Goal: Information Seeking & Learning: Find specific fact

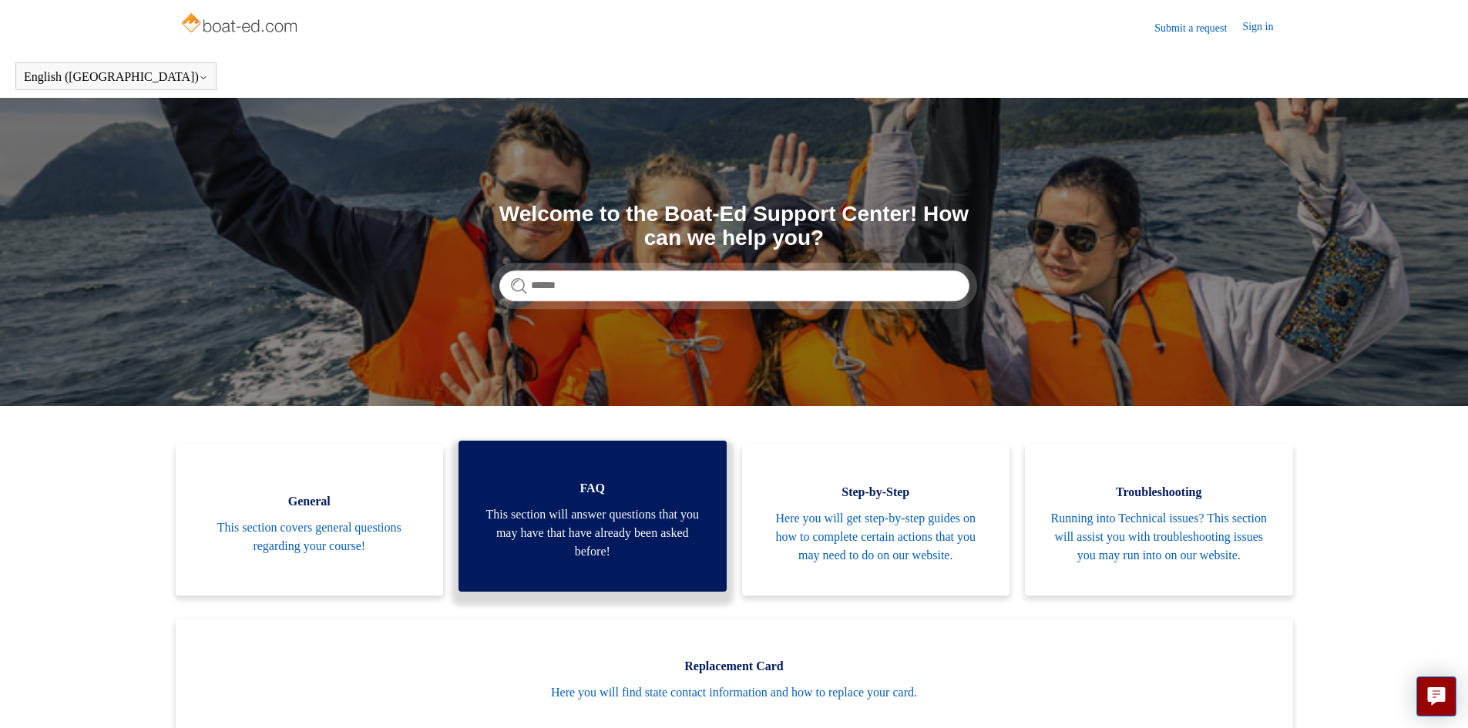
scroll to position [77, 0]
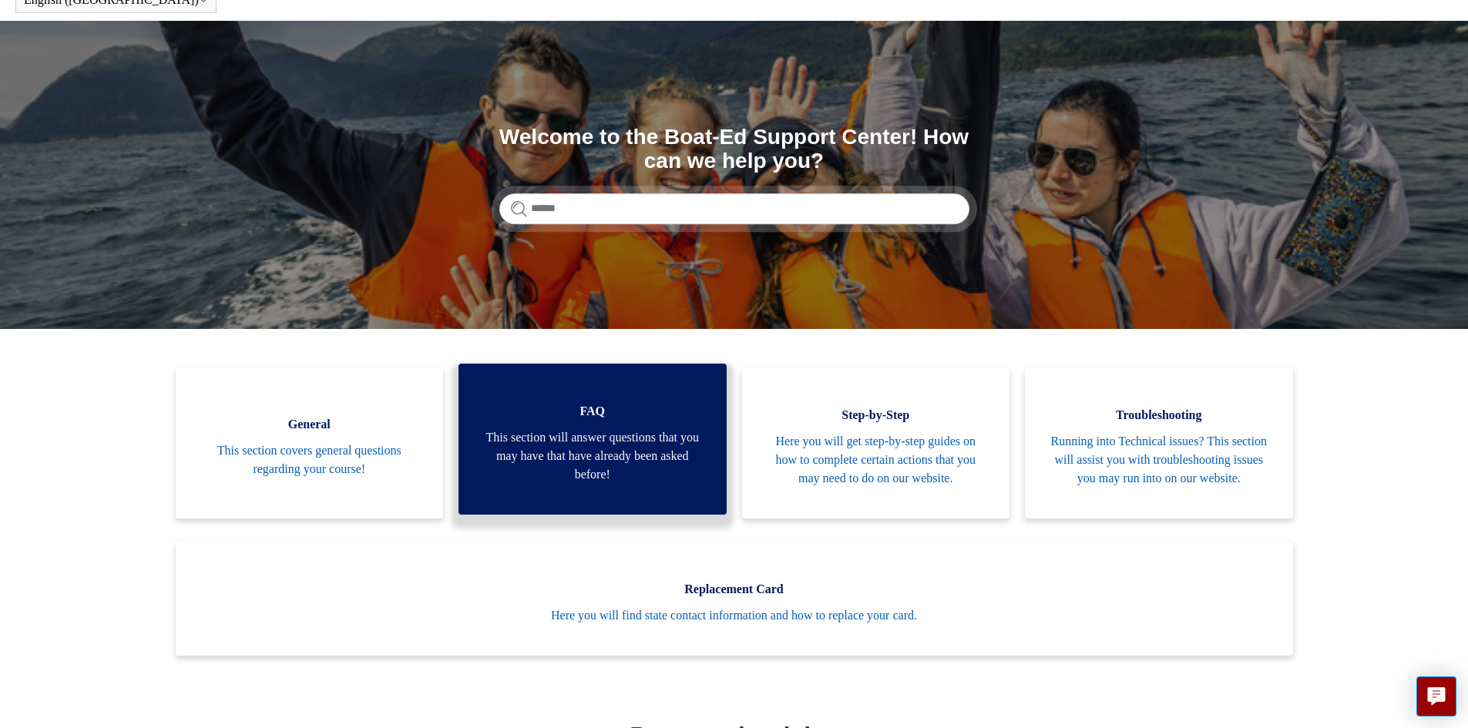
click at [512, 420] on span "FAQ" at bounding box center [593, 411] width 222 height 18
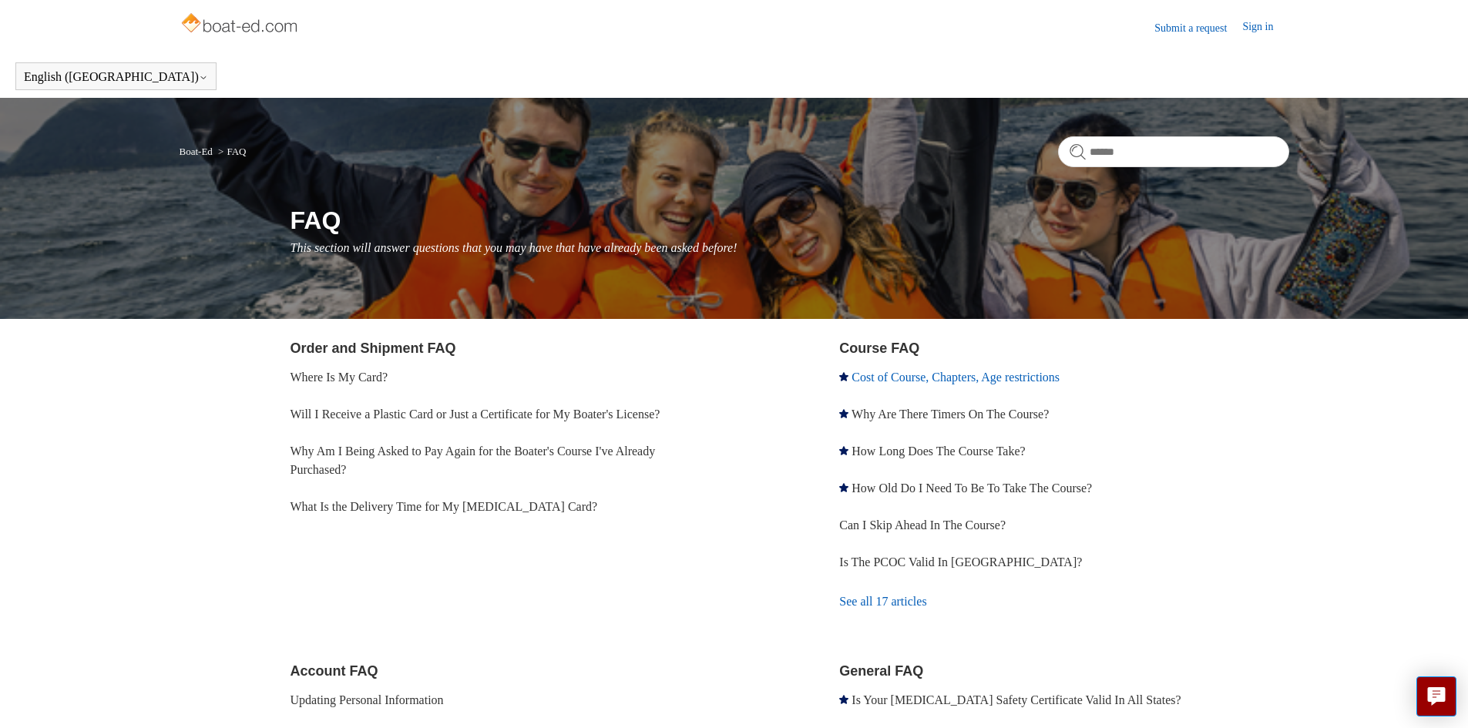
click at [955, 379] on link "Cost of Course, Chapters, Age restrictions" at bounding box center [955, 377] width 208 height 13
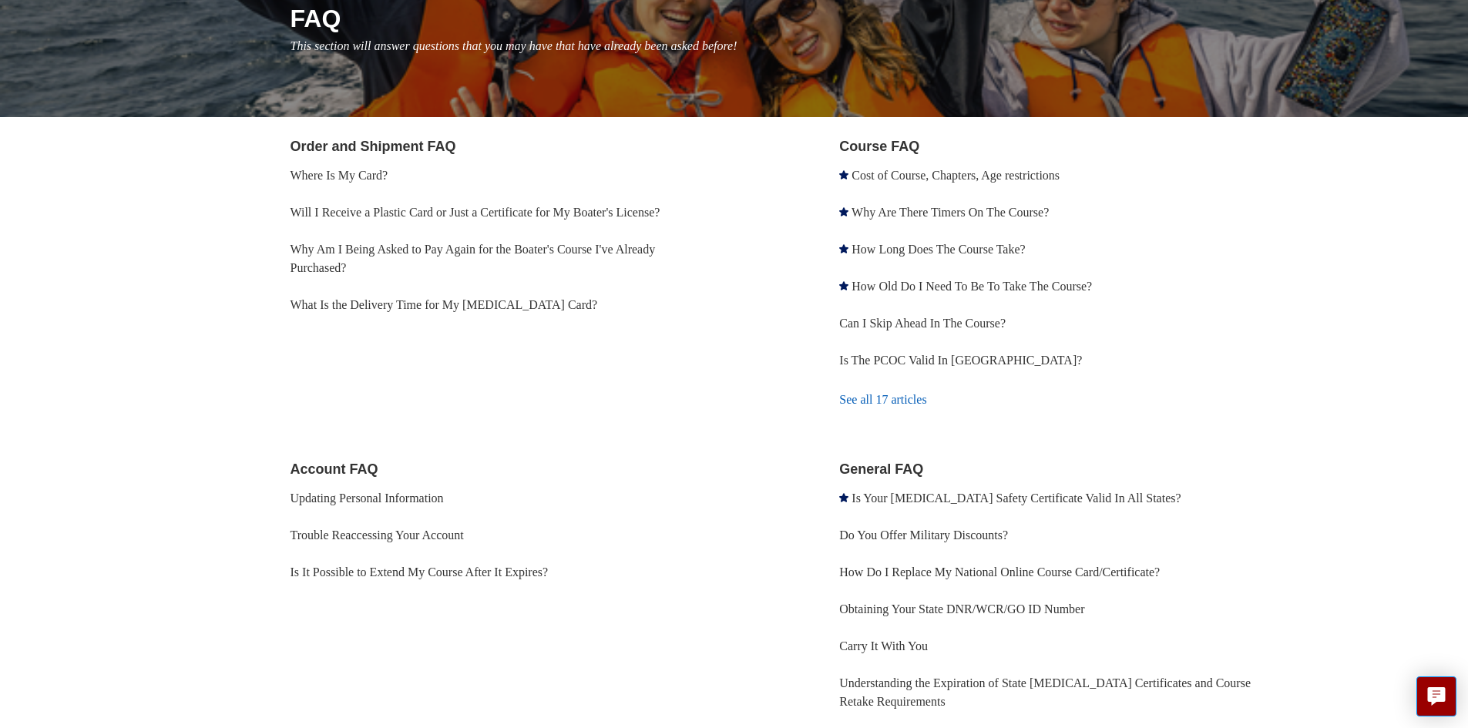
scroll to position [231, 0]
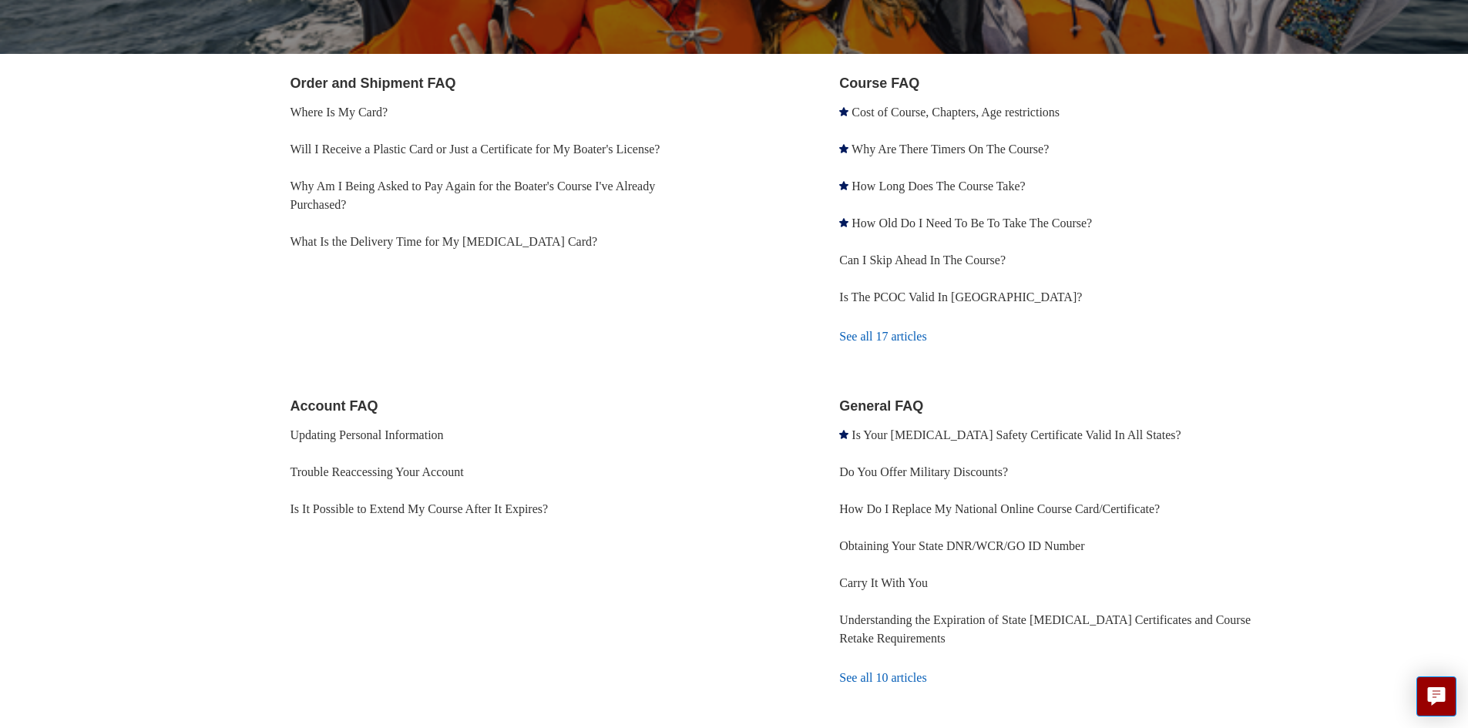
click at [892, 657] on link "See all 10 articles" at bounding box center [1063, 678] width 449 height 42
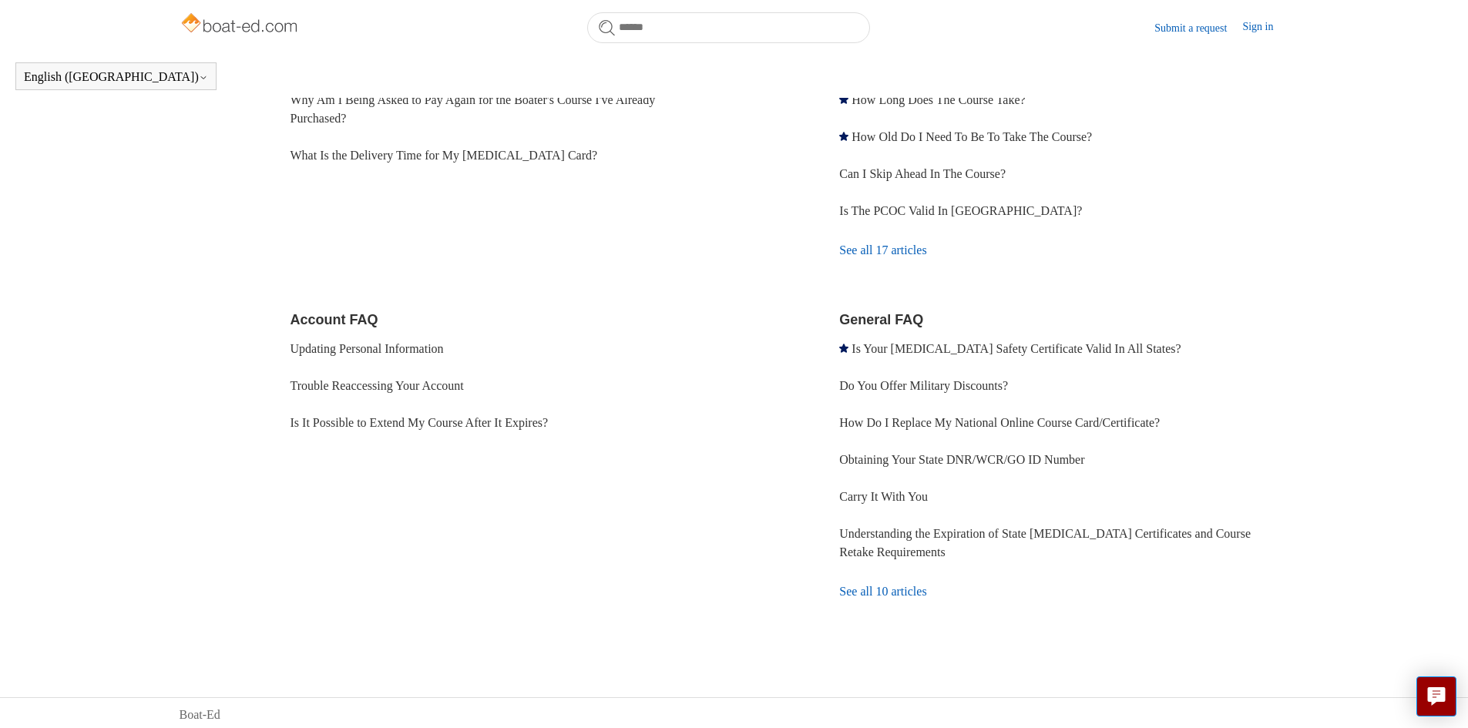
scroll to position [265, 0]
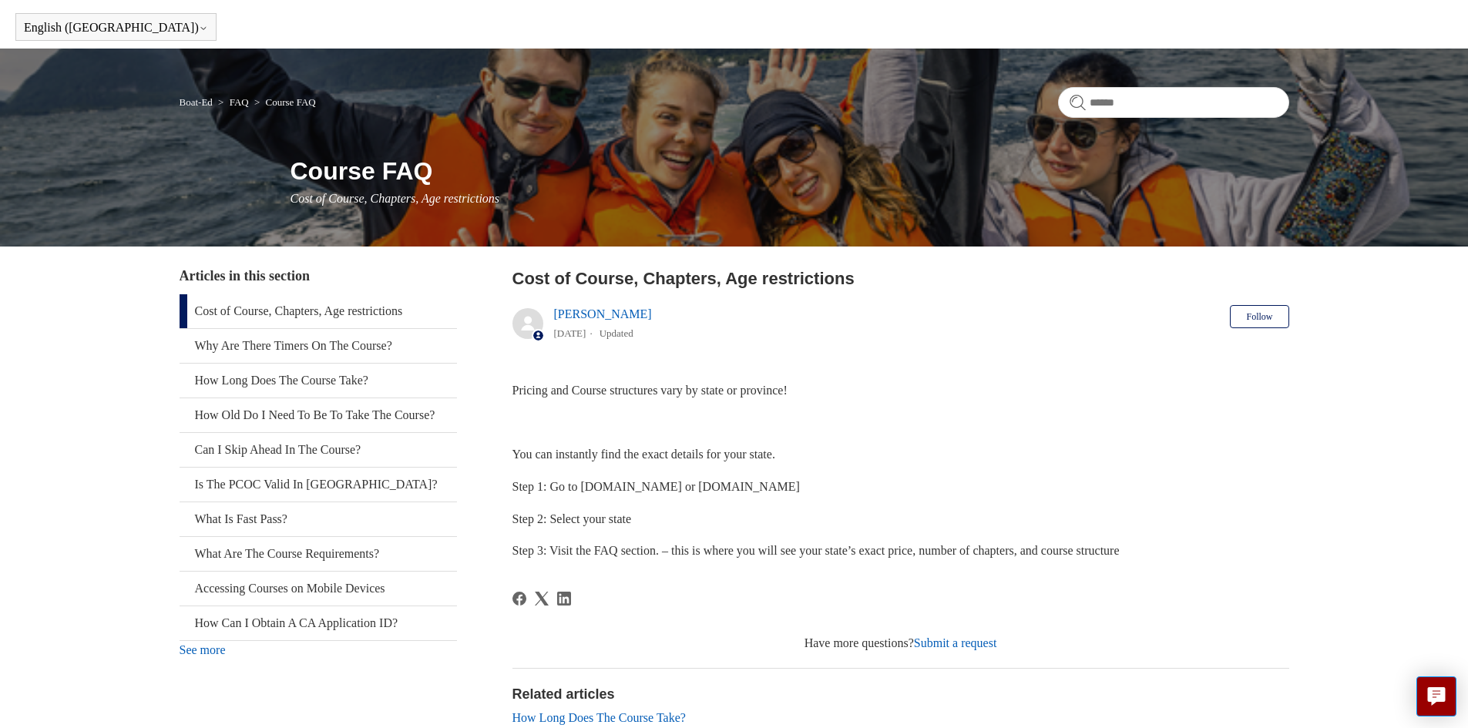
scroll to position [45, 0]
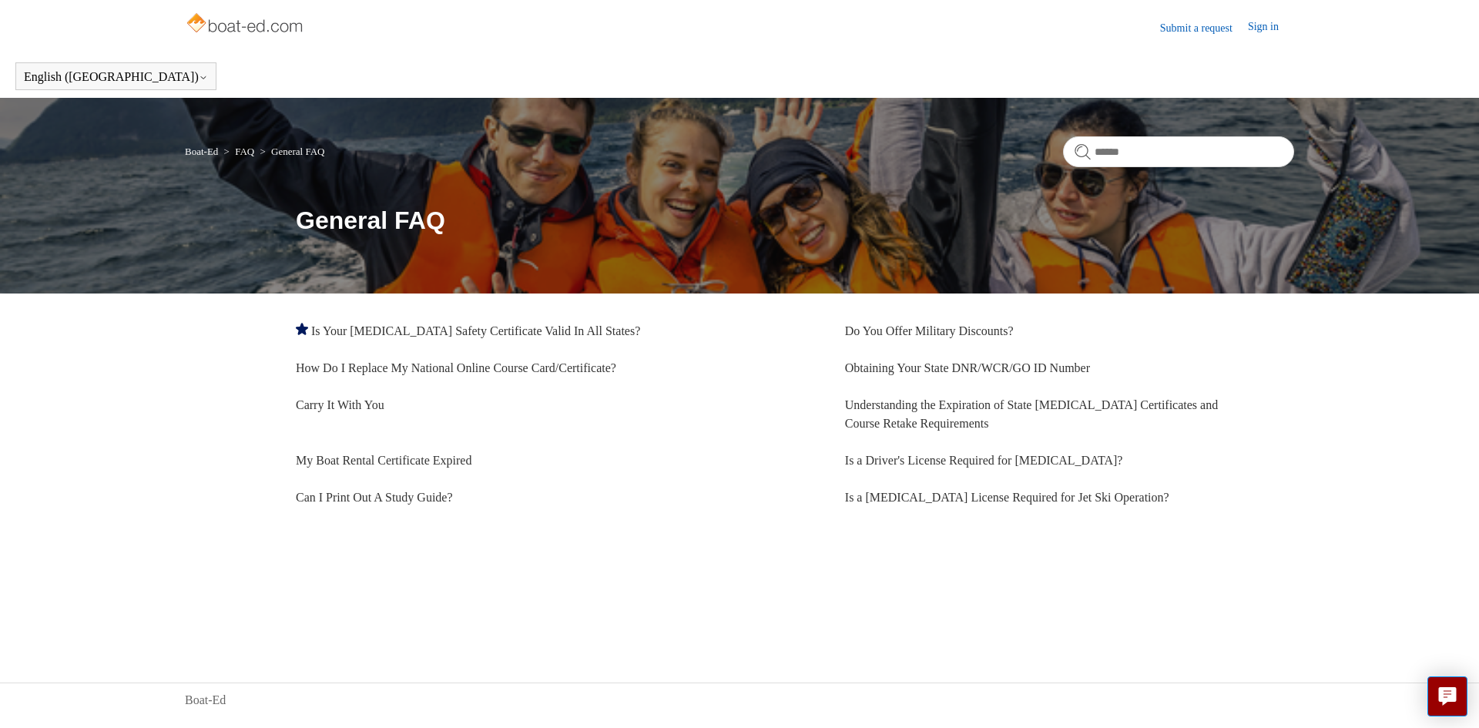
click at [1181, 27] on link "Submit a request" at bounding box center [1204, 28] width 88 height 16
click at [1219, 143] on input "Search" at bounding box center [1178, 151] width 231 height 31
type input "*"
type input "**********"
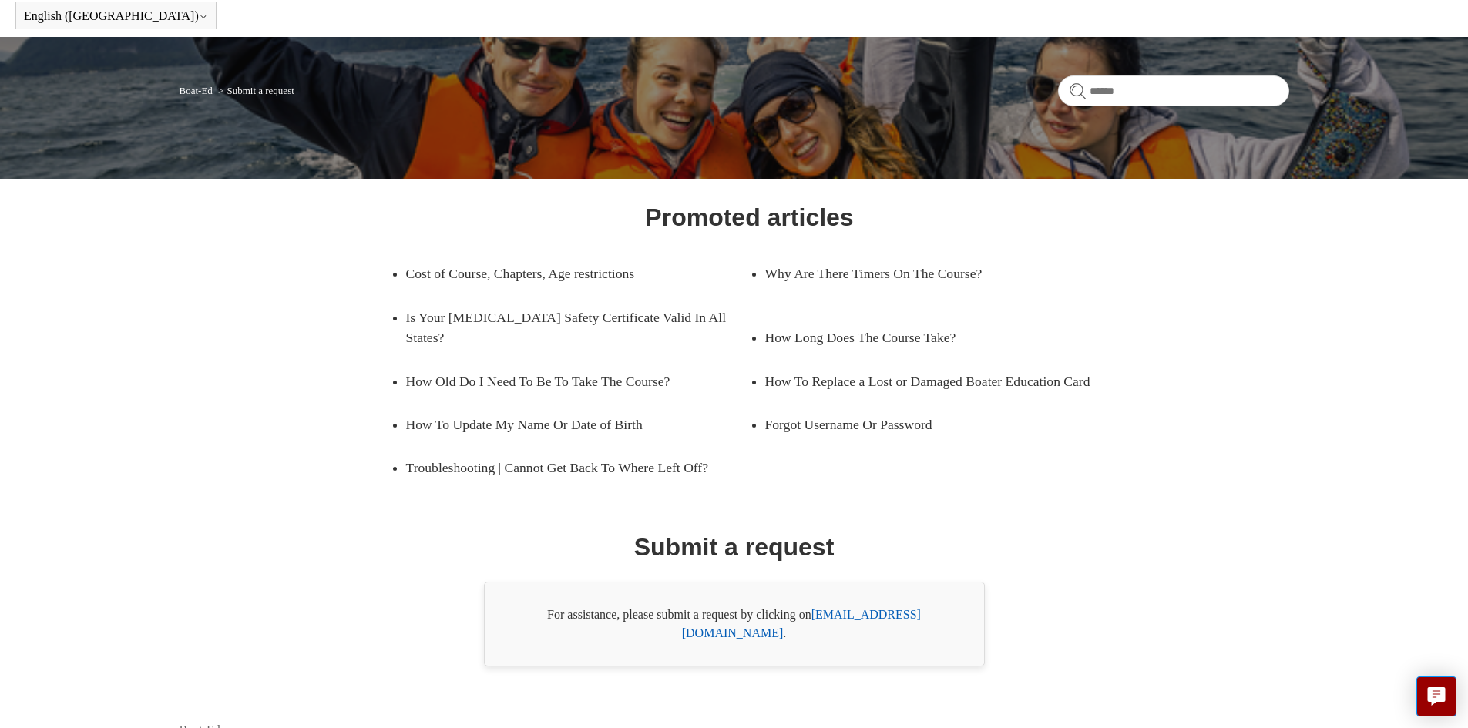
scroll to position [62, 0]
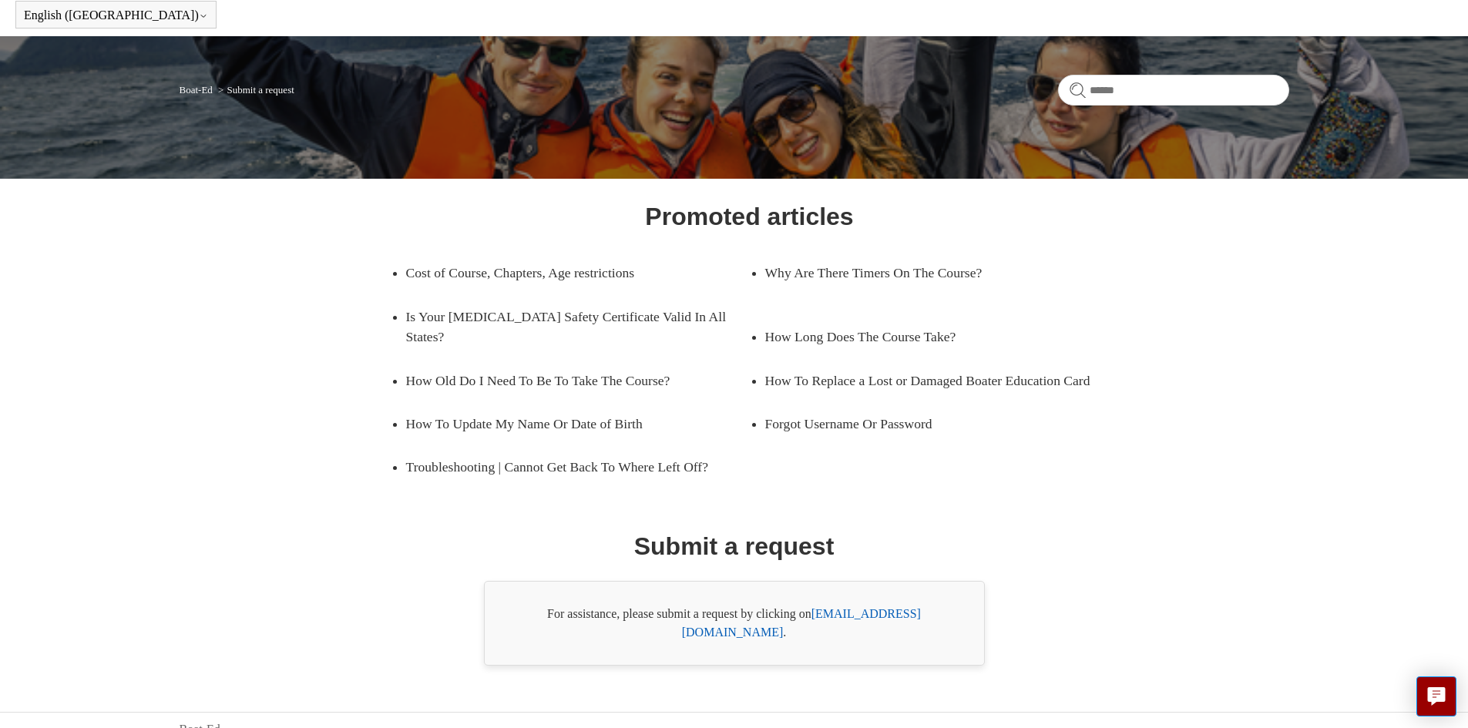
click at [842, 612] on link "[EMAIL_ADDRESS][DOMAIN_NAME]" at bounding box center [801, 623] width 239 height 32
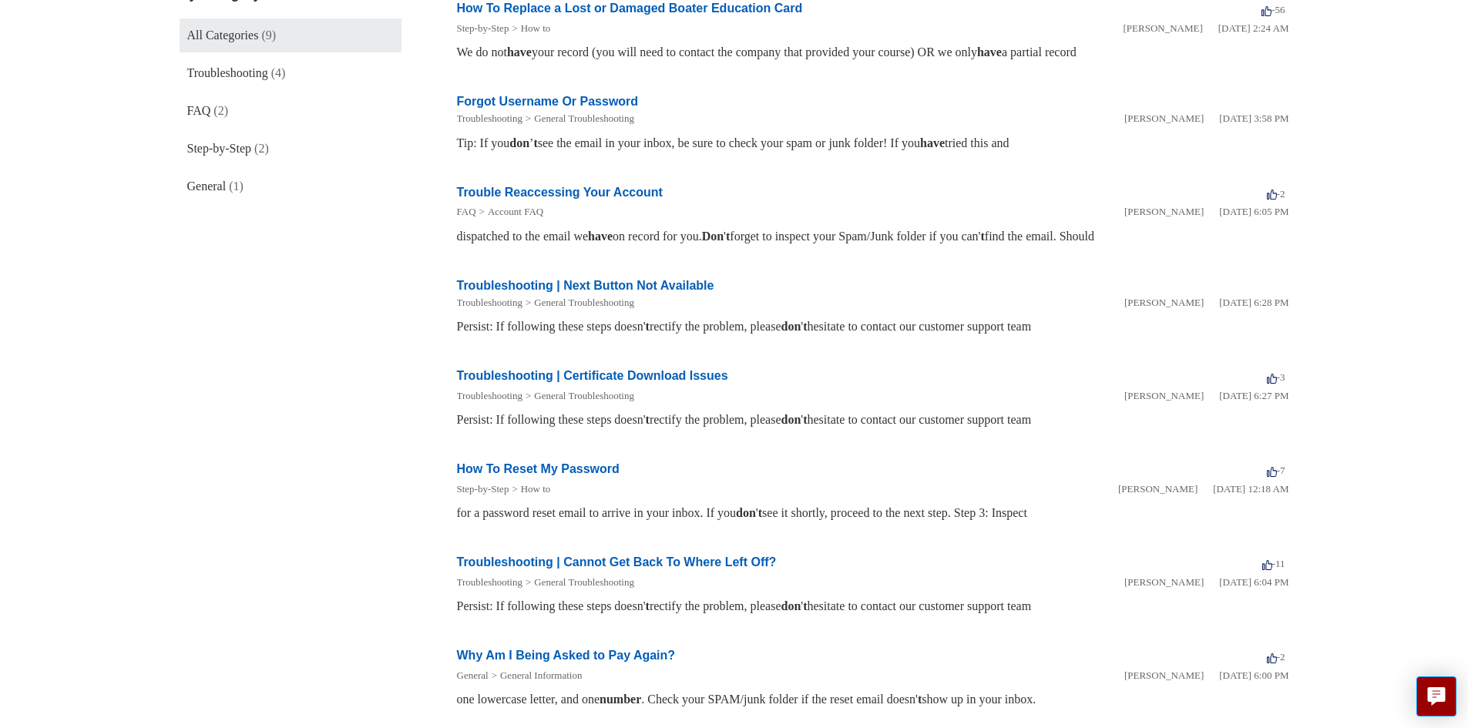
scroll to position [452, 0]
